Goal: Transaction & Acquisition: Download file/media

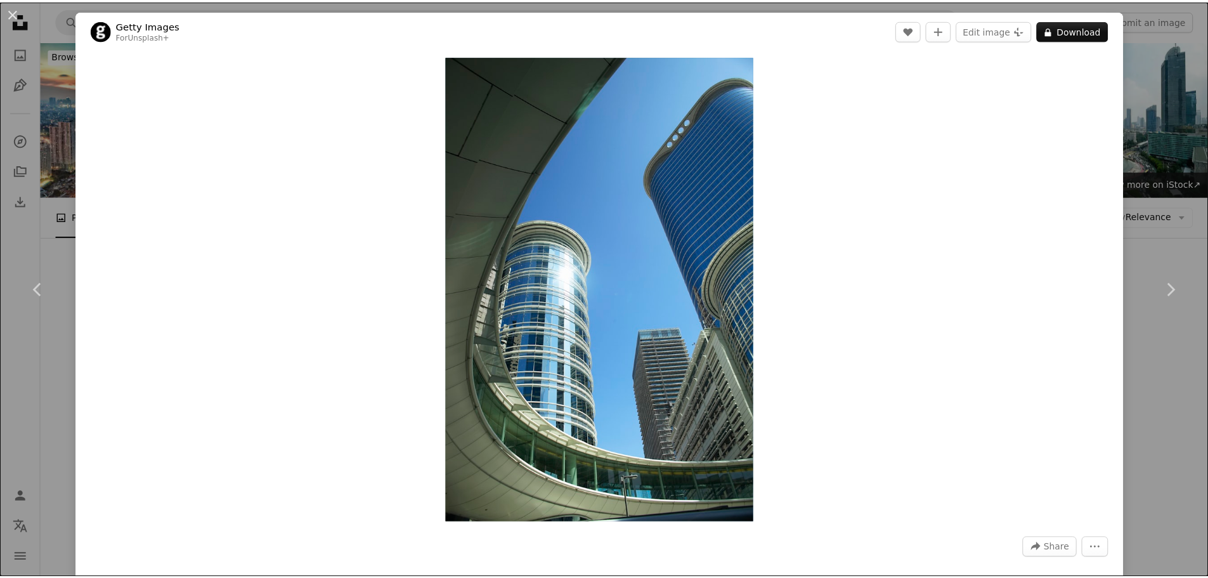
scroll to position [15024, 0]
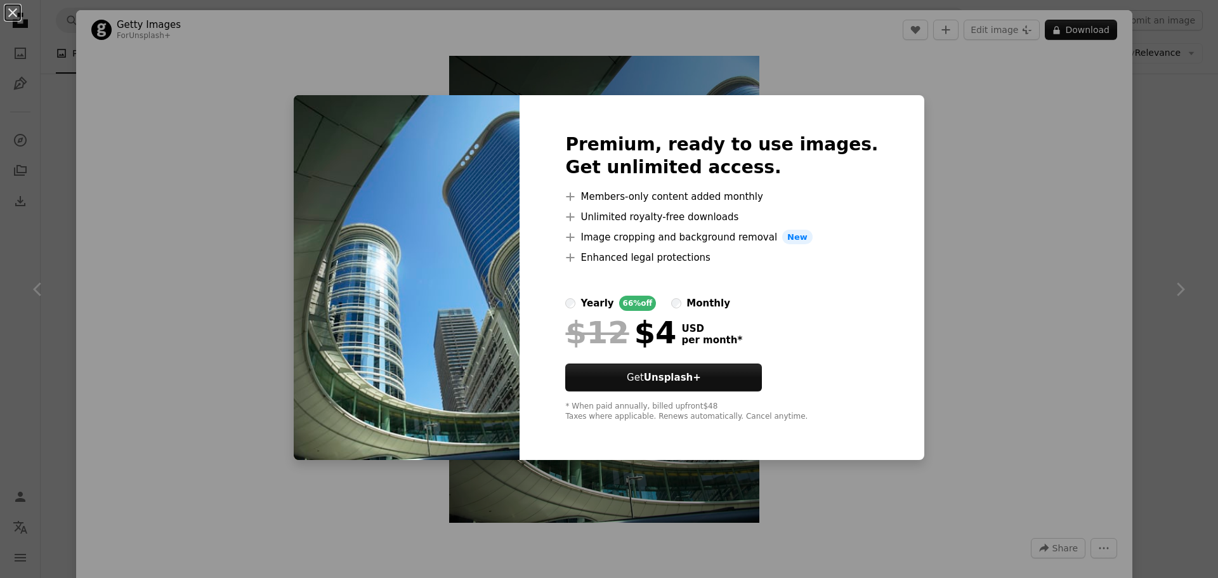
click at [33, 18] on div "An X shape Premium, ready to use images. Get unlimited access. A plus sign Memb…" at bounding box center [609, 289] width 1218 height 578
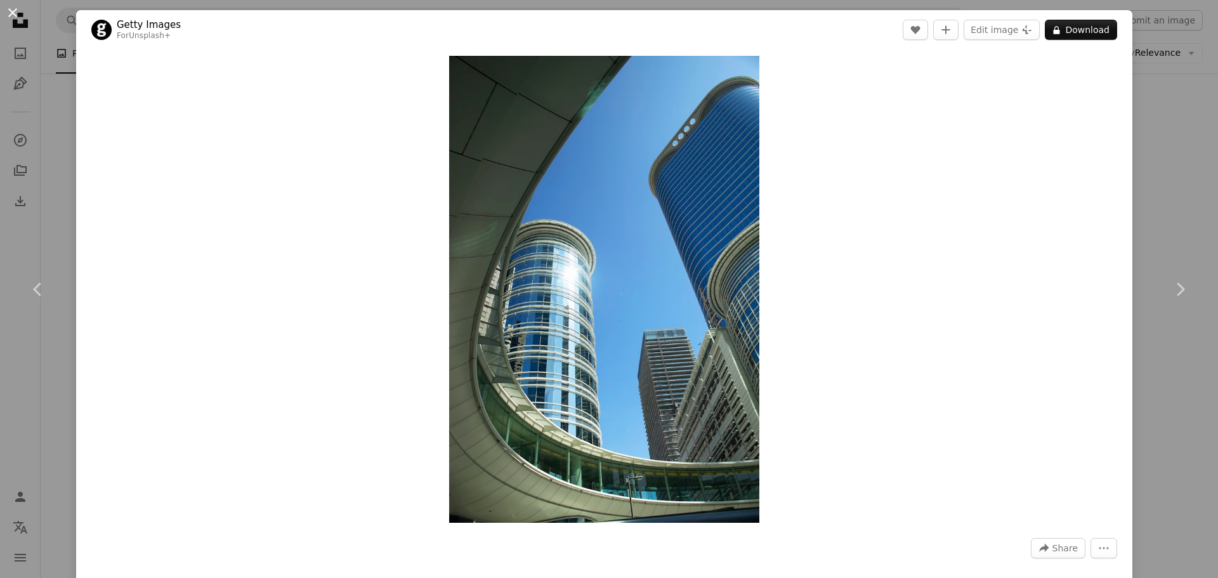
click at [17, 18] on button "An X shape" at bounding box center [12, 12] width 15 height 15
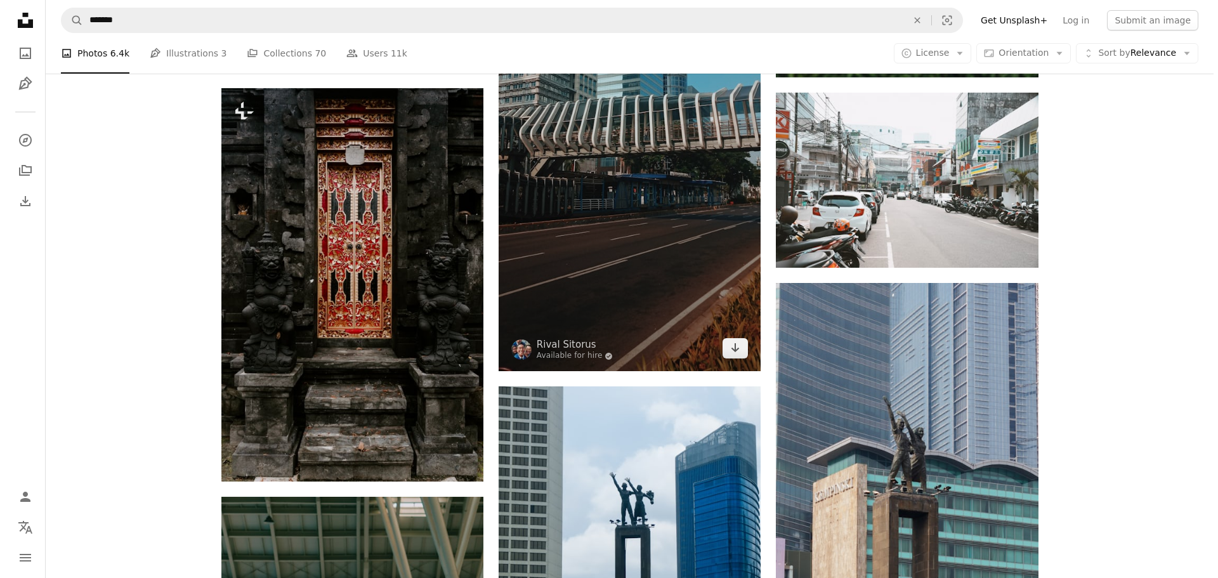
scroll to position [15912, 0]
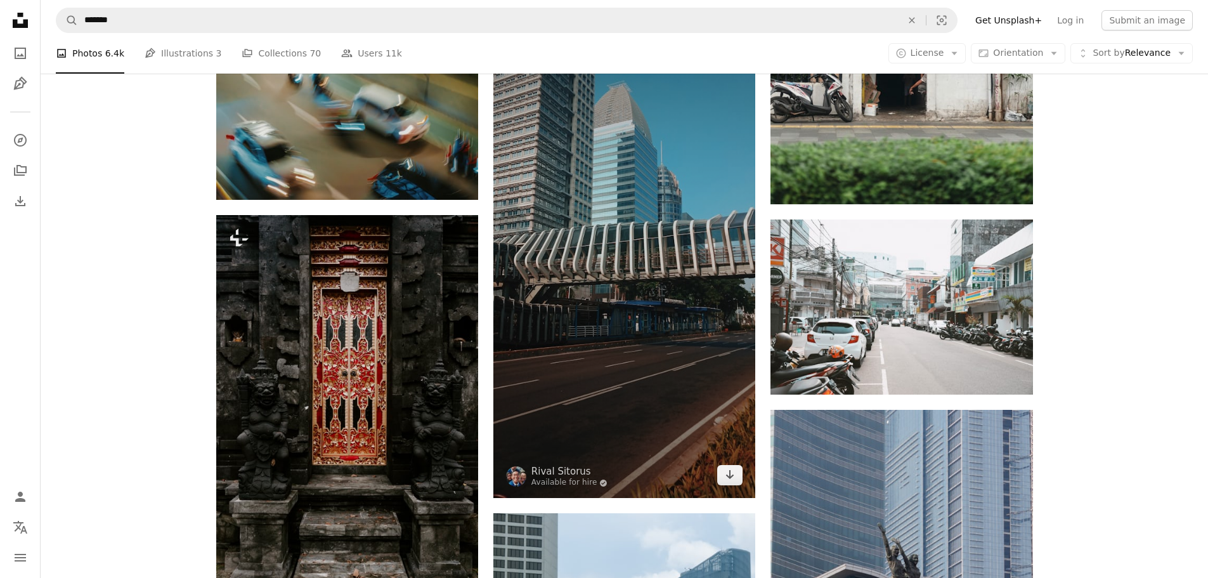
click at [603, 311] on img at bounding box center [625, 236] width 262 height 525
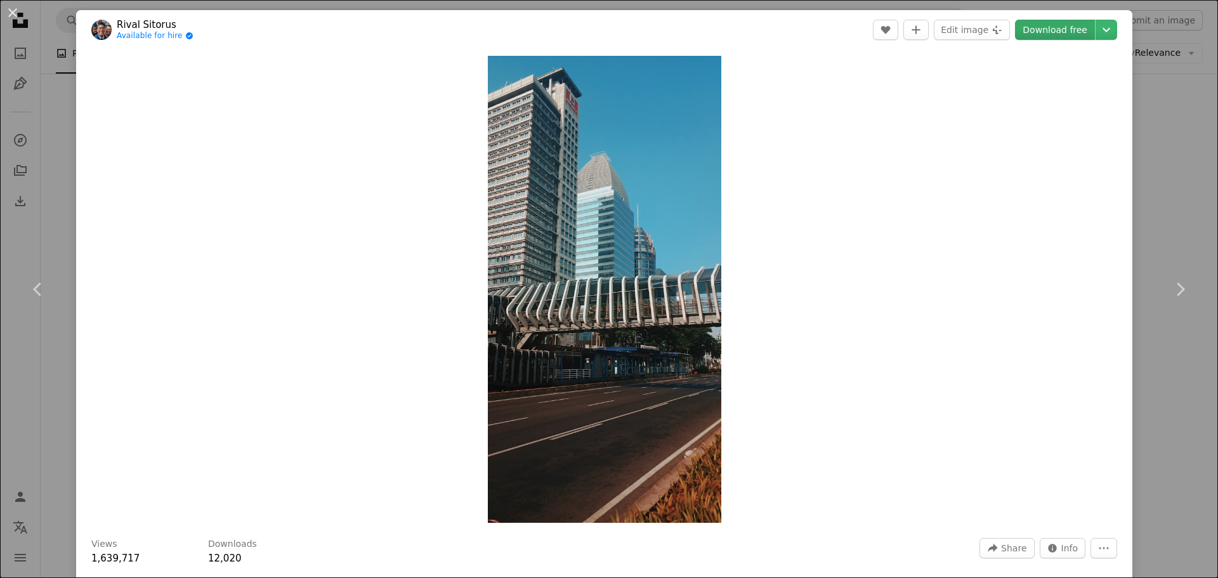
click at [1045, 32] on link "Download free" at bounding box center [1055, 30] width 80 height 20
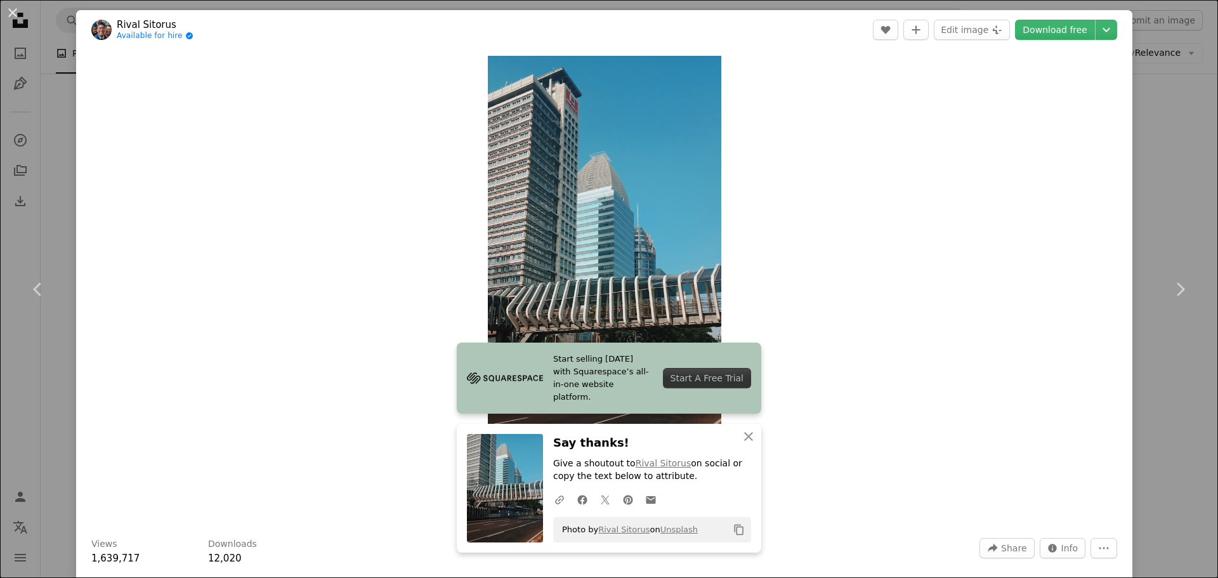
click at [1179, 193] on div "An X shape Chevron left Chevron right Start selling [DATE] with Squarespace’s a…" at bounding box center [609, 289] width 1218 height 578
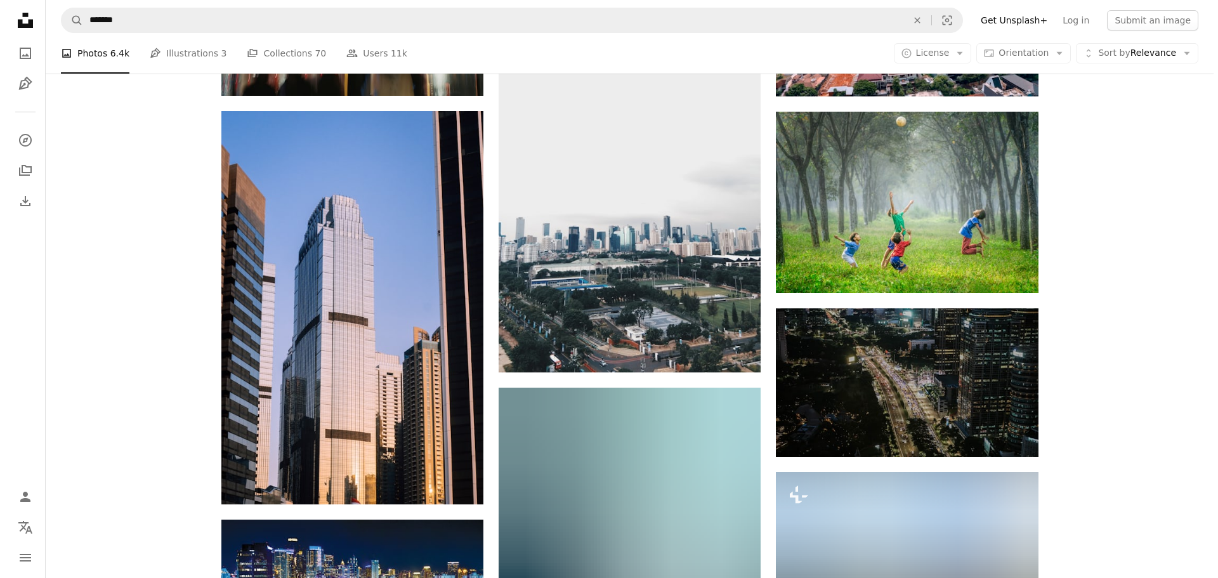
scroll to position [17054, 0]
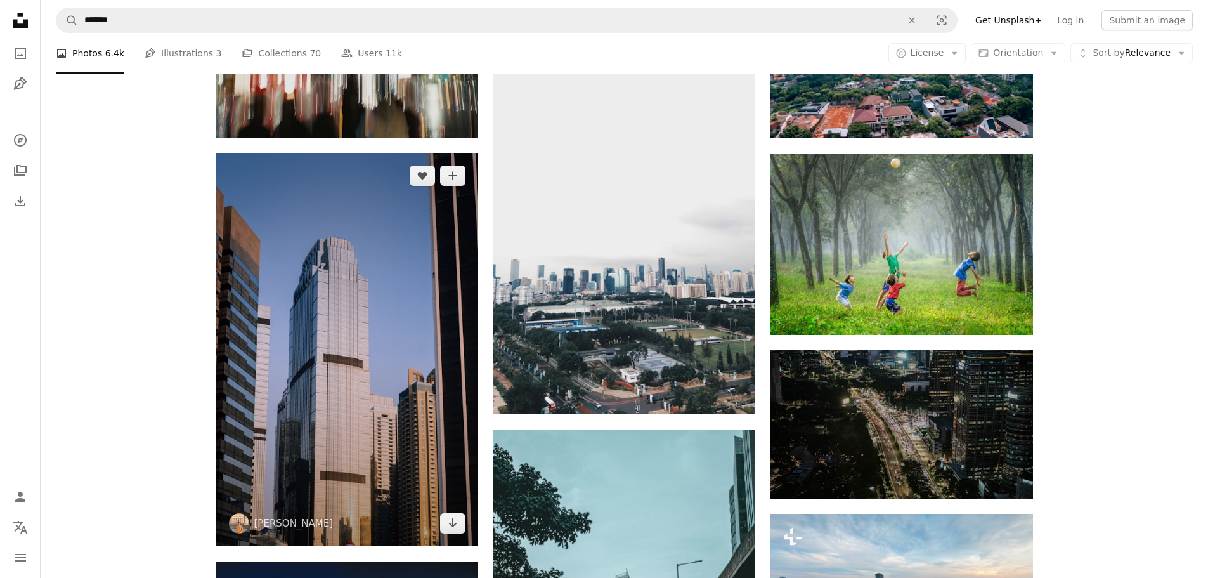
click at [219, 385] on img at bounding box center [347, 349] width 262 height 393
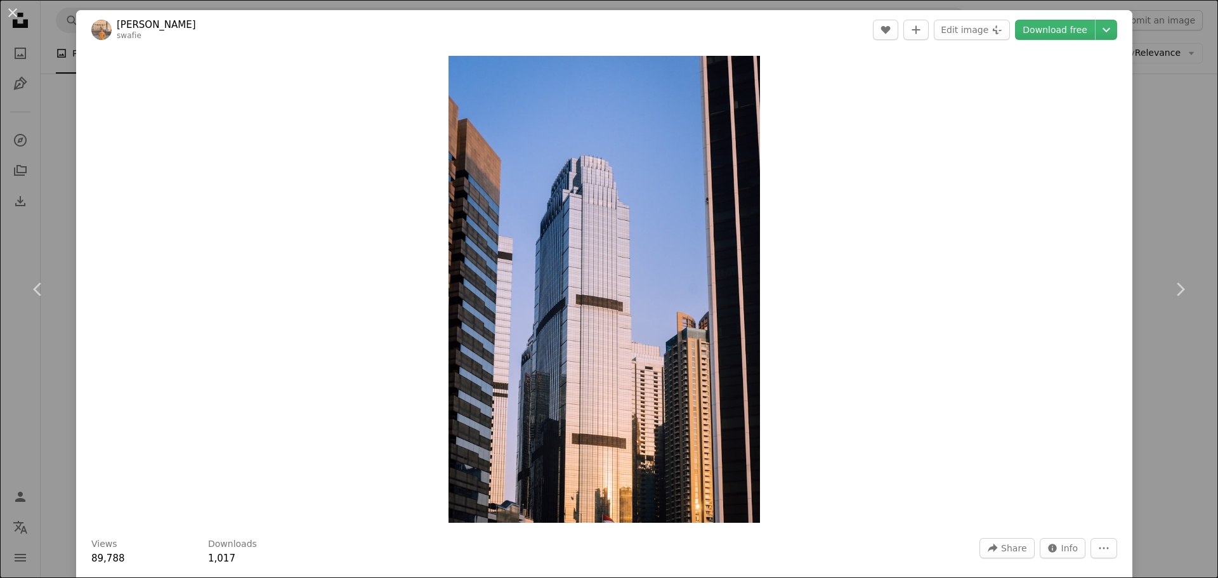
click at [1161, 136] on div "An X shape Chevron left Chevron right Sulthan Auliya swafie A heart A plus sign…" at bounding box center [609, 289] width 1218 height 578
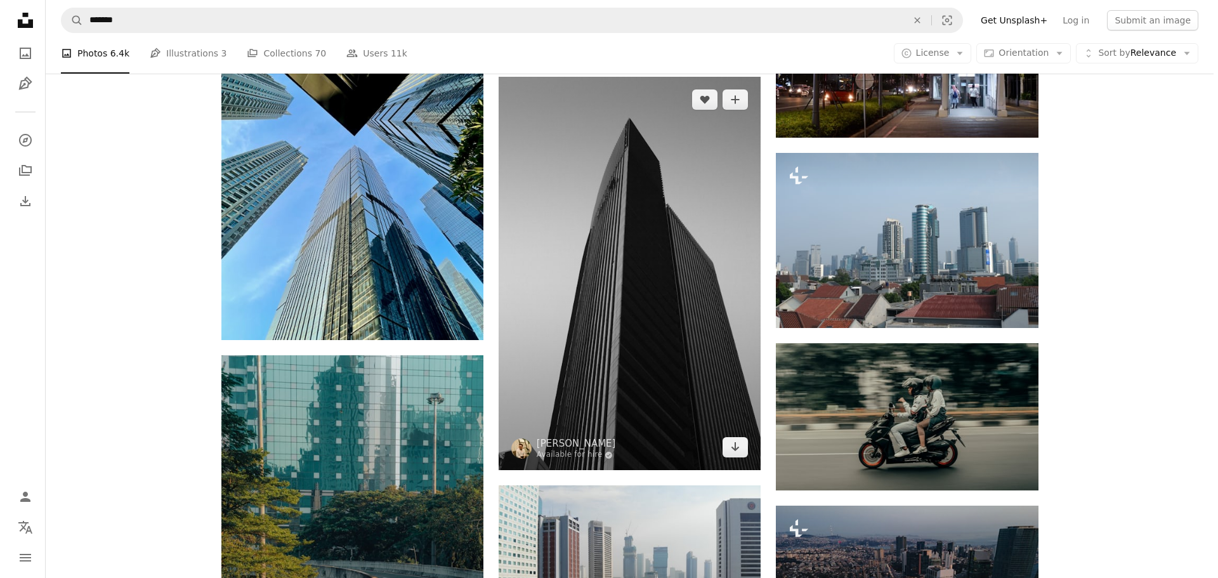
scroll to position [17688, 0]
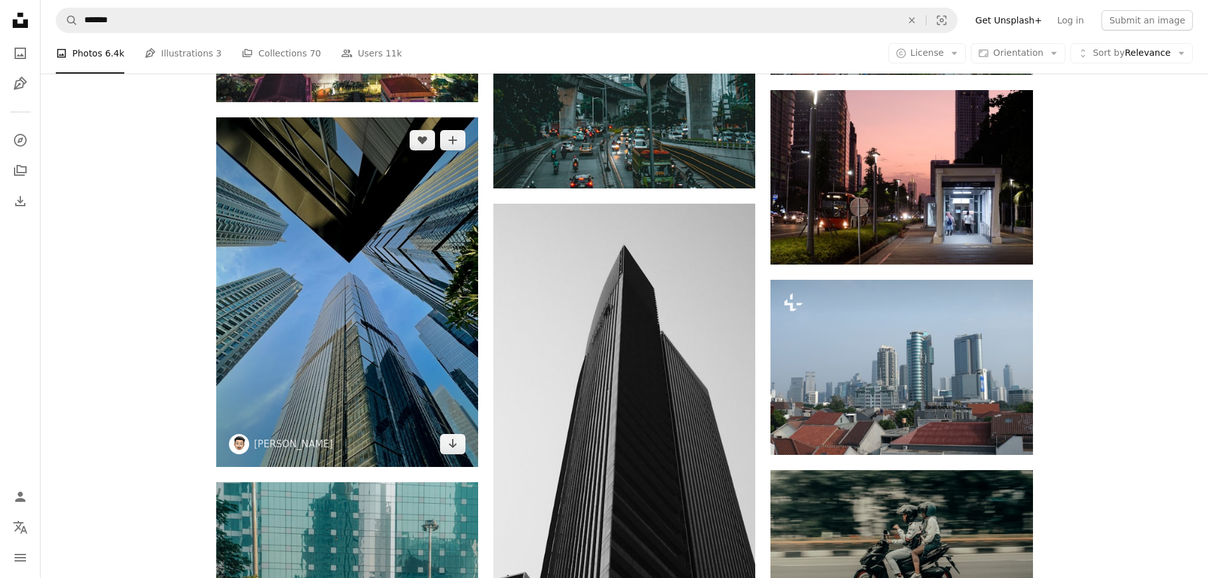
click at [426, 286] on img at bounding box center [347, 292] width 262 height 350
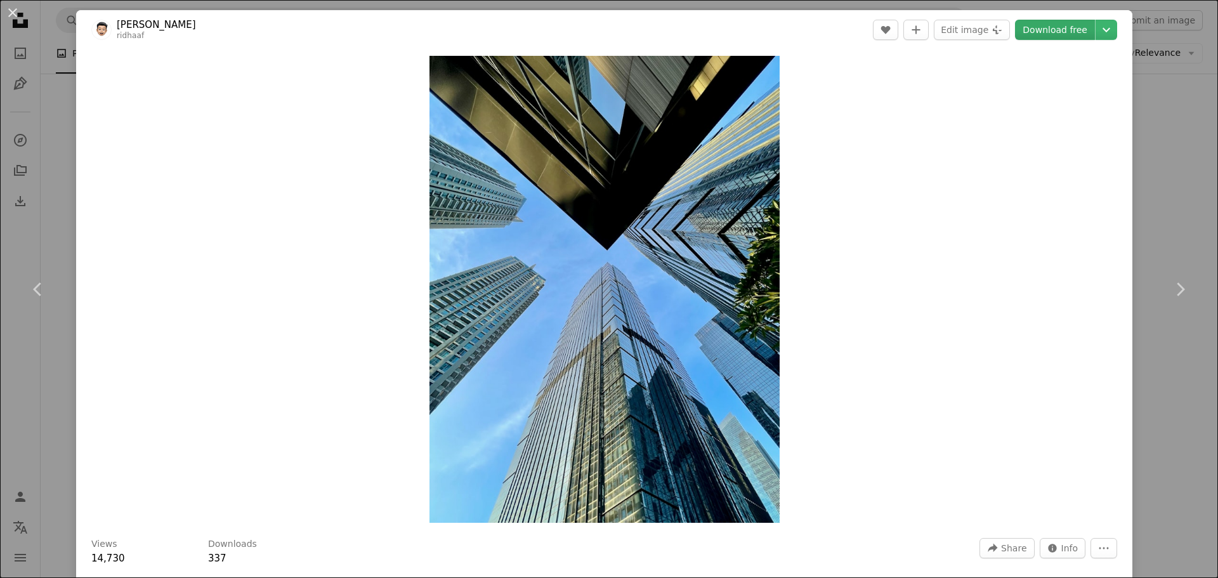
click at [1064, 29] on link "Download free" at bounding box center [1055, 30] width 80 height 20
